Goal: Task Accomplishment & Management: Manage account settings

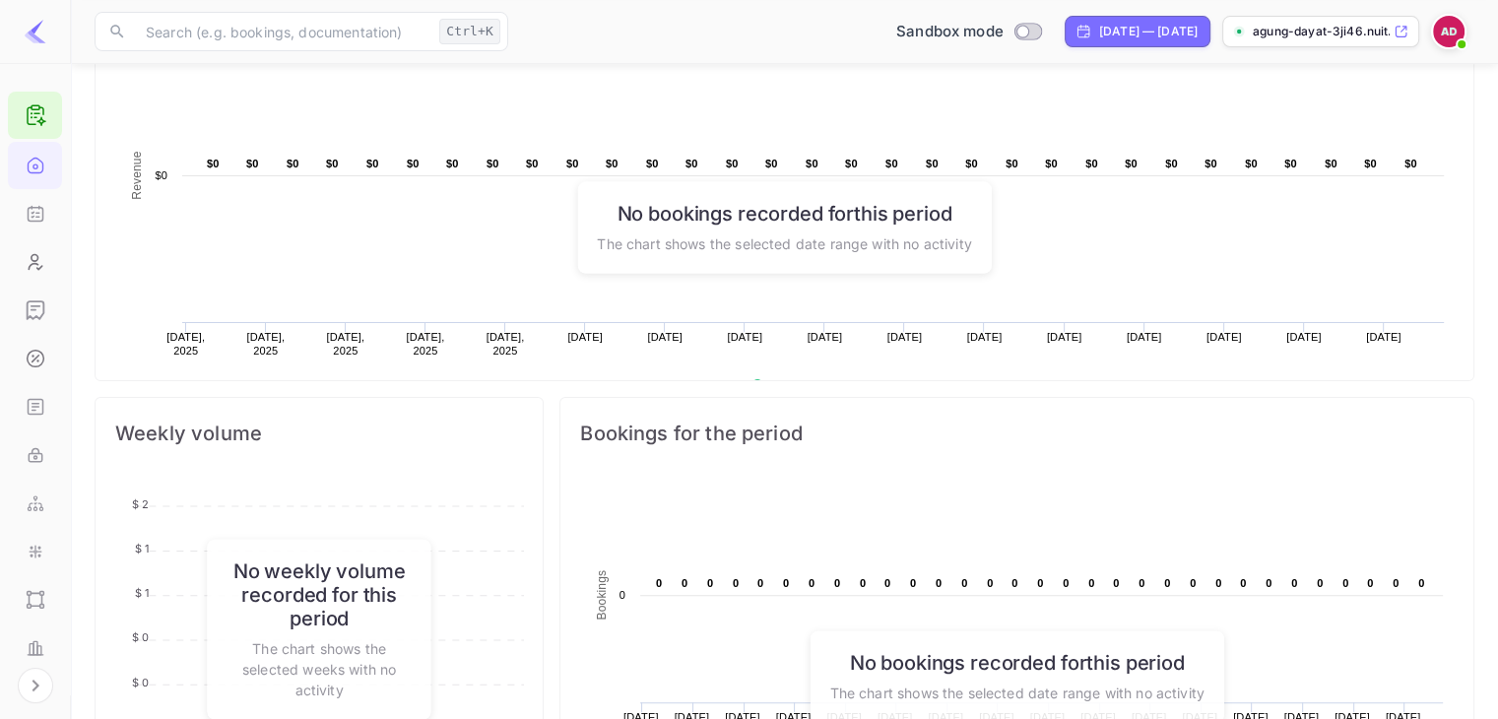
scroll to position [394, 0]
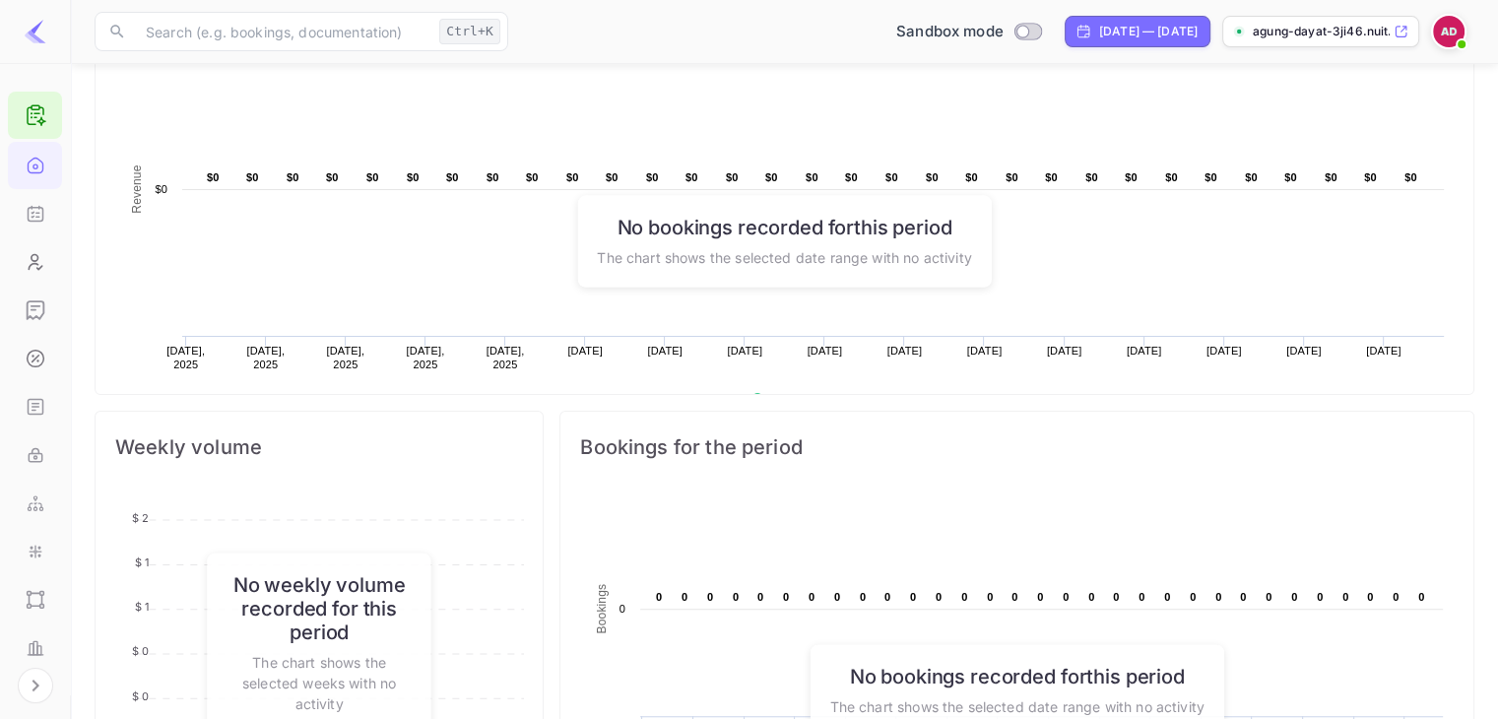
click at [1468, 36] on div at bounding box center [1452, 31] width 43 height 35
click at [1453, 34] on img at bounding box center [1449, 32] width 32 height 32
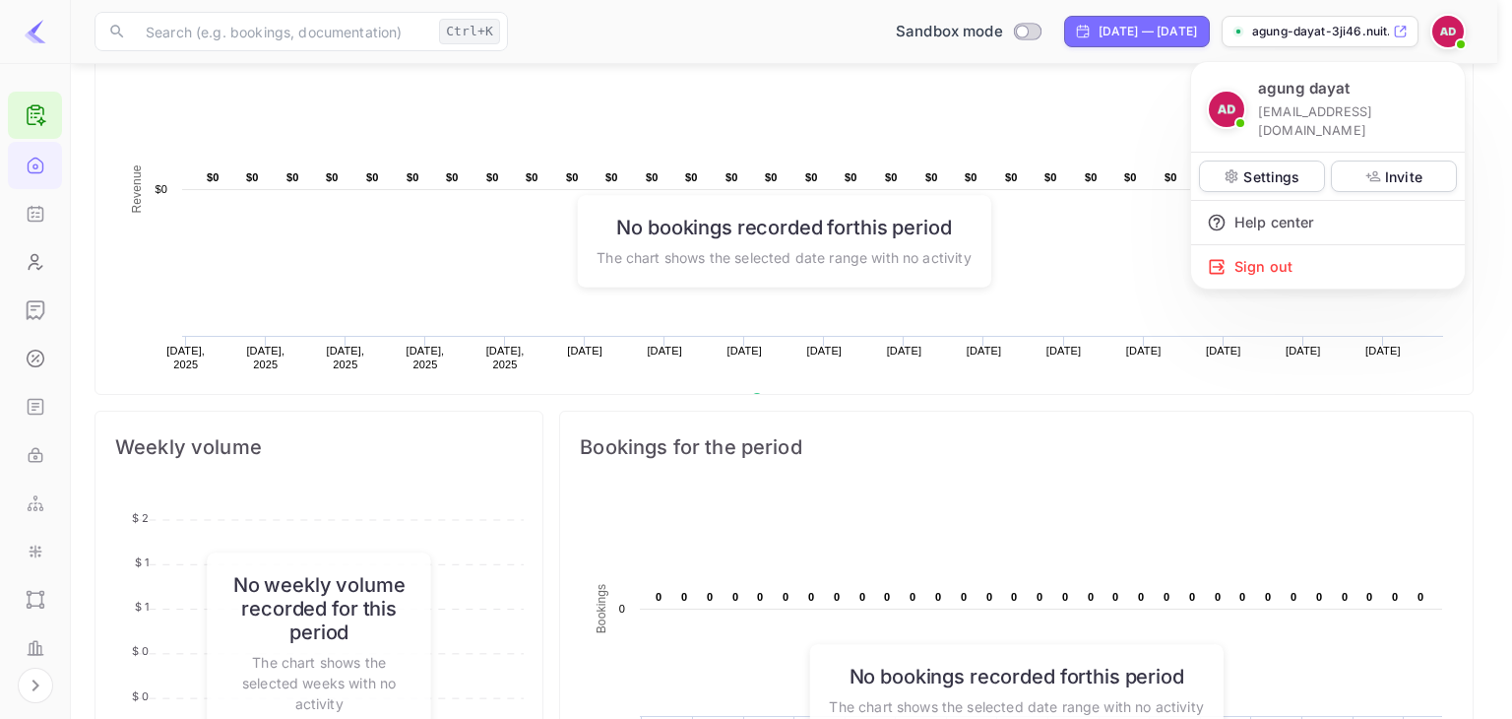
click at [1323, 36] on div at bounding box center [756, 359] width 1512 height 719
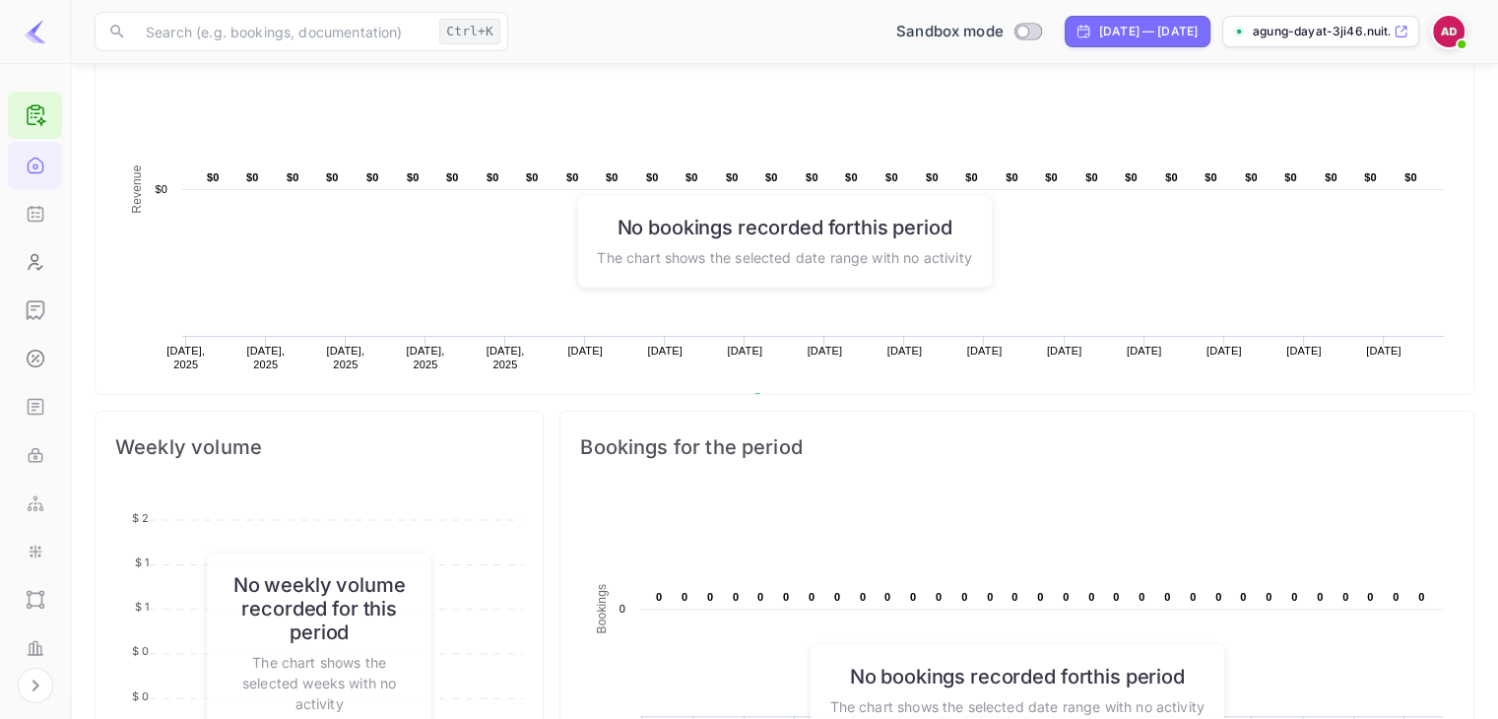
scroll to position [16, 16]
click at [1323, 36] on p "agung-dayat-3ji46.nuit..." at bounding box center [1320, 32] width 137 height 18
click at [37, 42] on img at bounding box center [36, 32] width 24 height 24
click at [35, 291] on icon "Whitelabel" at bounding box center [36, 295] width 20 height 20
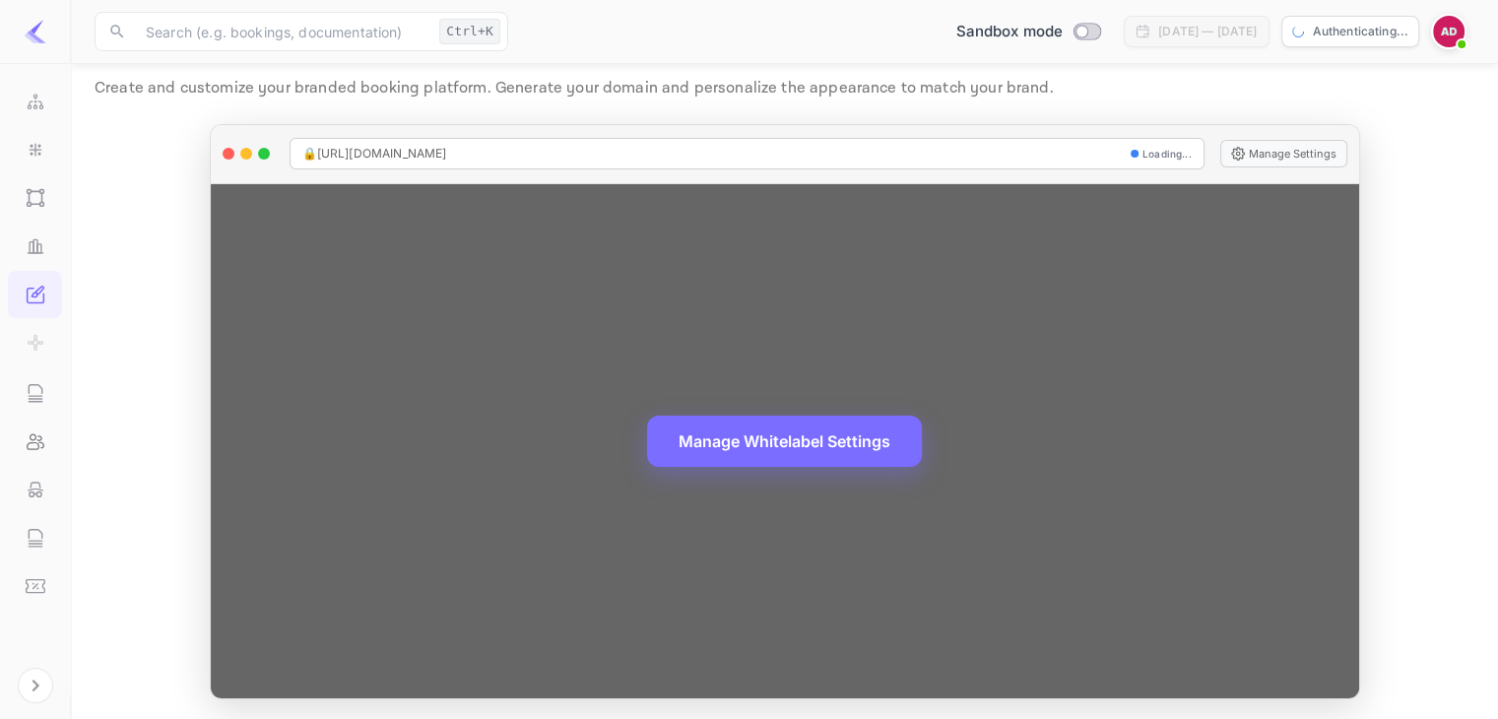
scroll to position [57, 0]
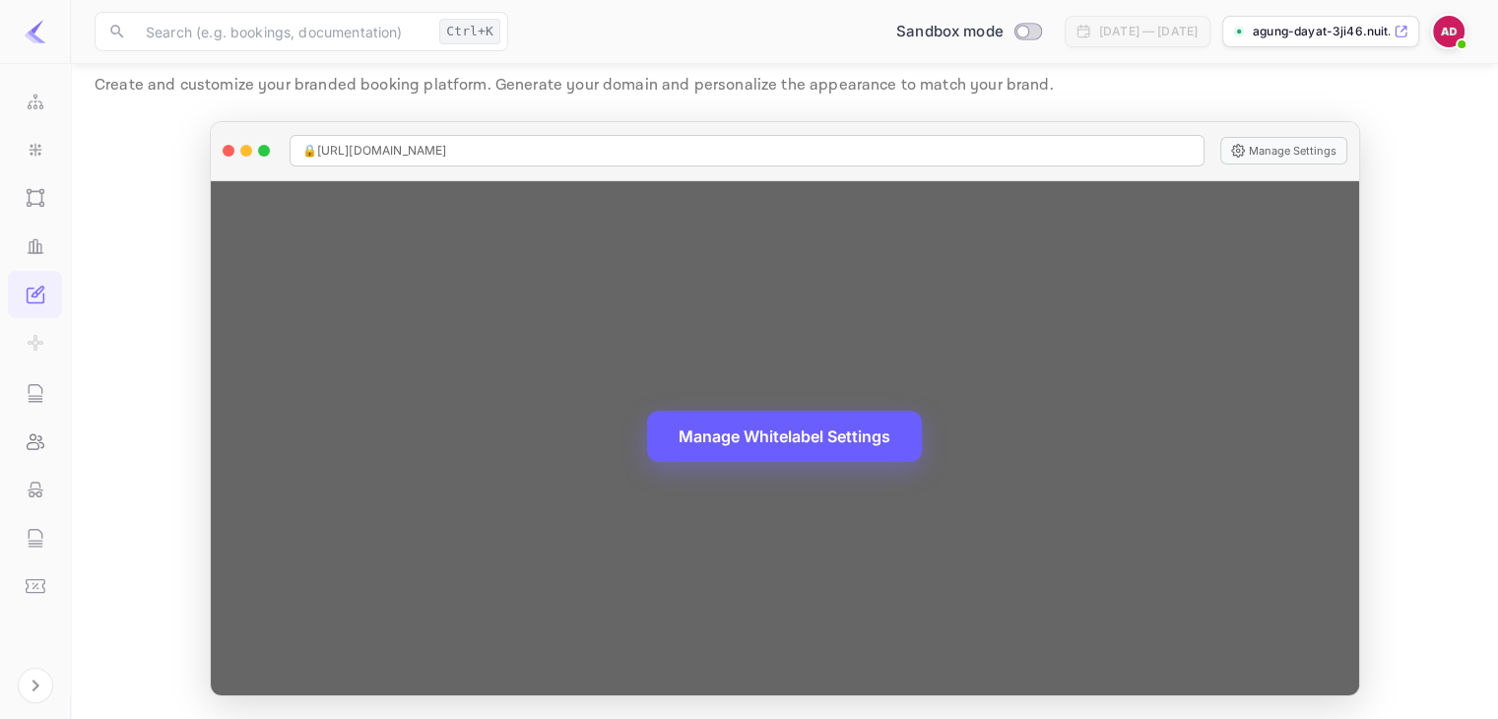
click at [806, 435] on button "Manage Whitelabel Settings" at bounding box center [784, 436] width 275 height 51
